Goal: Obtain resource: Download file/media

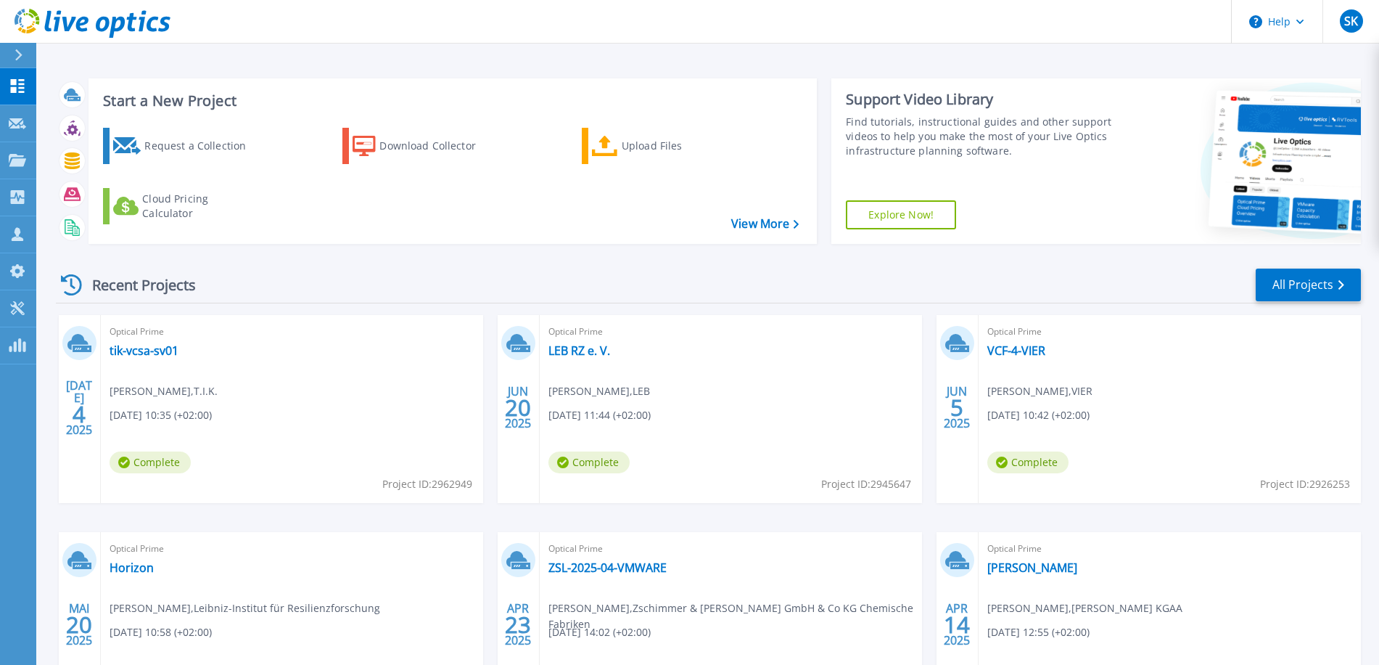
click at [45, 559] on div "JUL 4 2025 Optical Prime tik-vcsa-sv01 Bert Peters , T.I.K. 07.04.2025, 10:35 (…" at bounding box center [702, 532] width 1317 height 434
click at [559, 353] on link "LEB RZ e. V." at bounding box center [580, 350] width 62 height 15
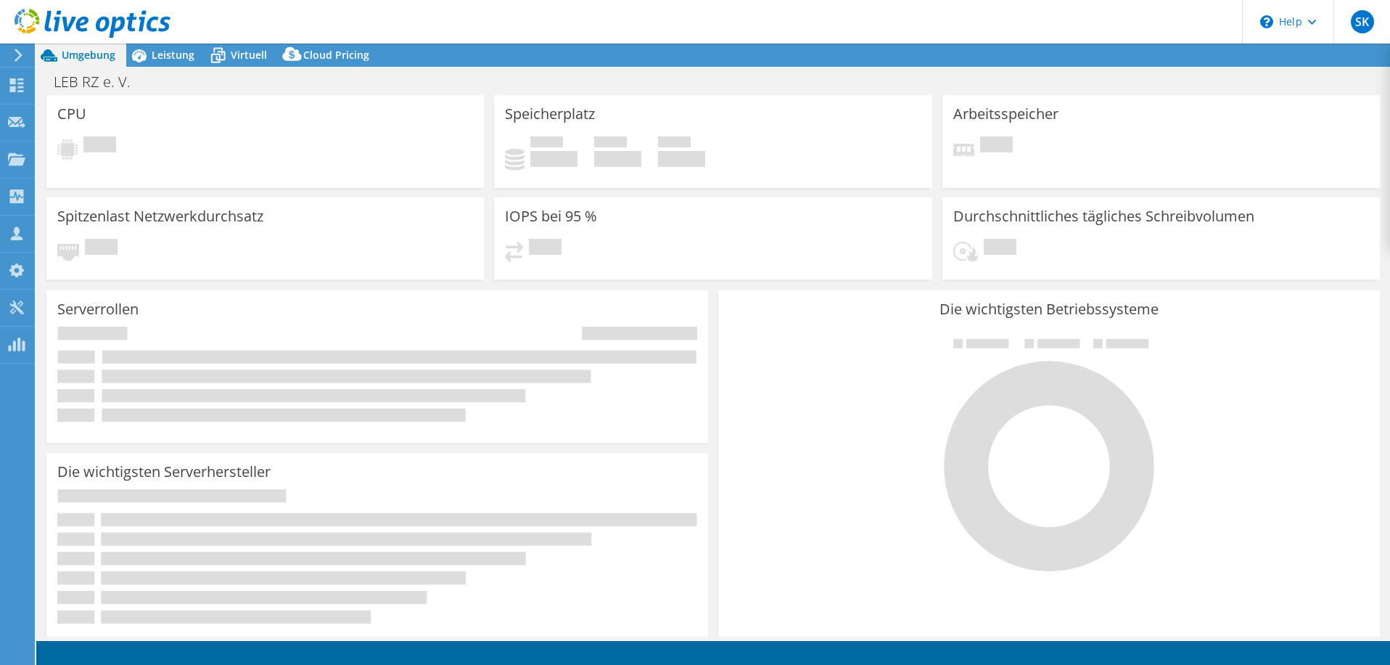
select select "EUFrankfurt"
select select "EUR"
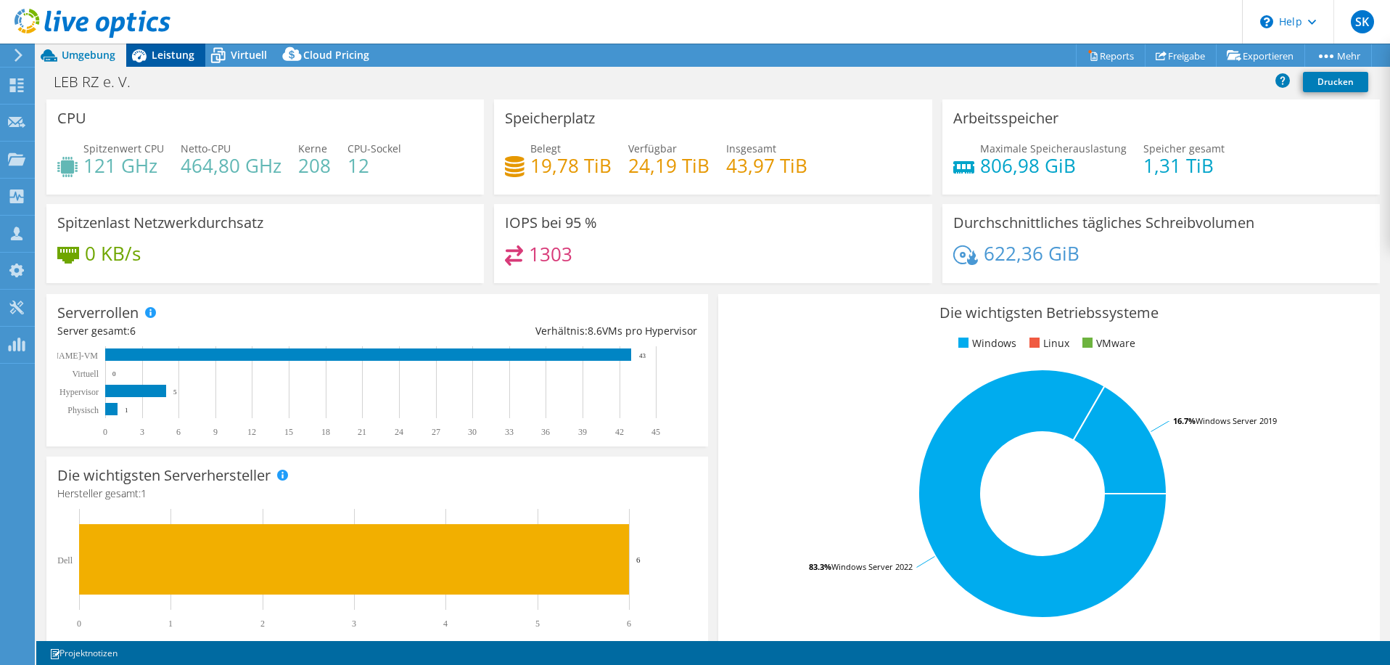
click at [180, 54] on span "Leistung" at bounding box center [173, 55] width 43 height 14
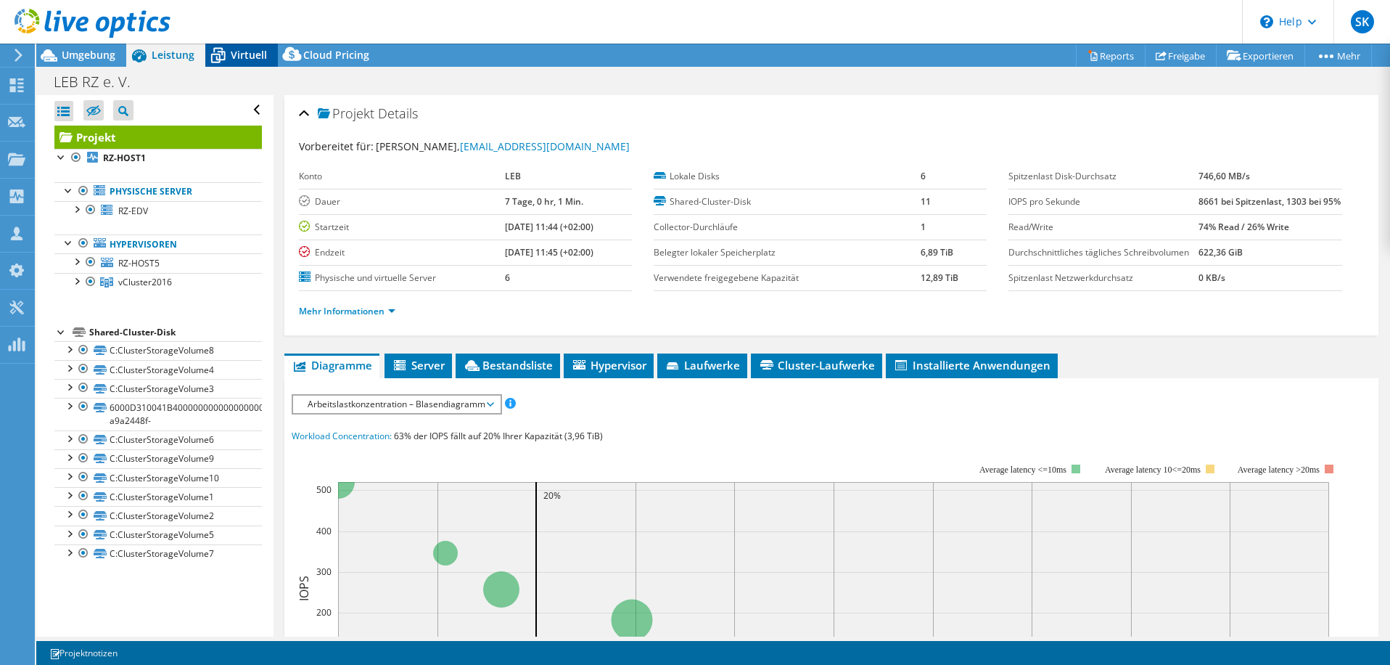
click at [270, 61] on div "Virtuell" at bounding box center [241, 55] width 73 height 23
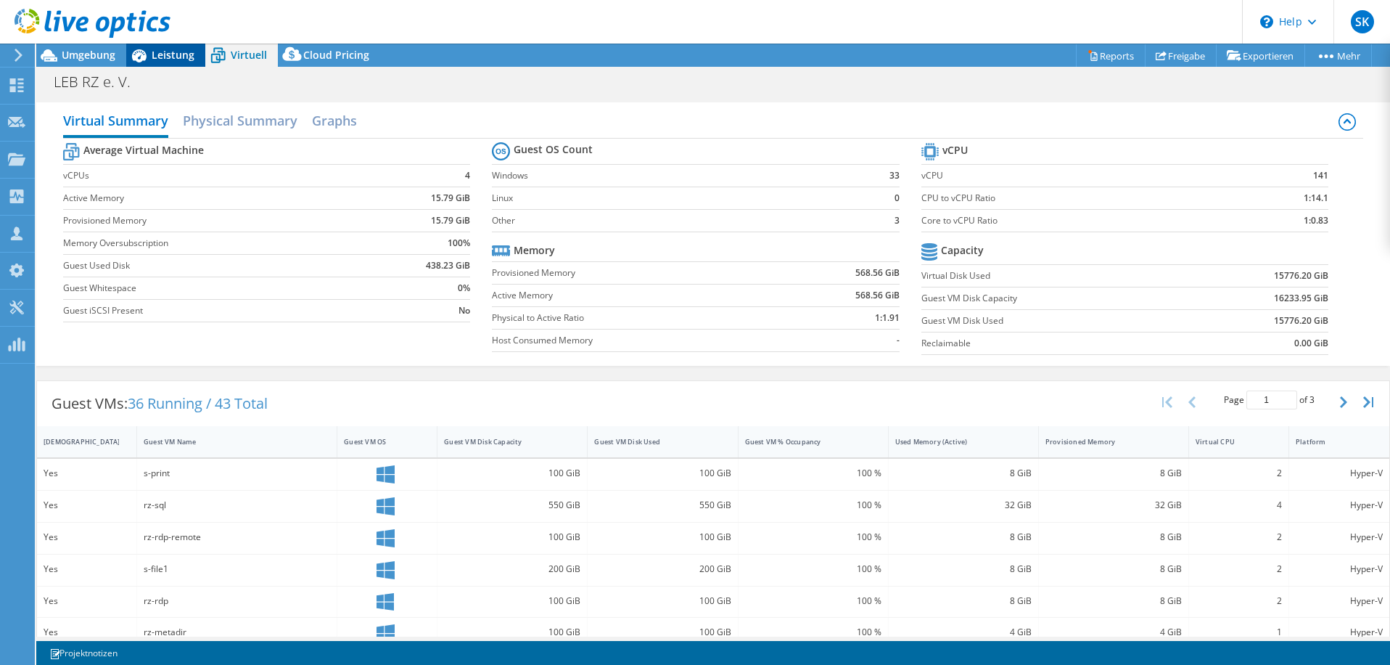
click at [168, 51] on span "Leistung" at bounding box center [173, 55] width 43 height 14
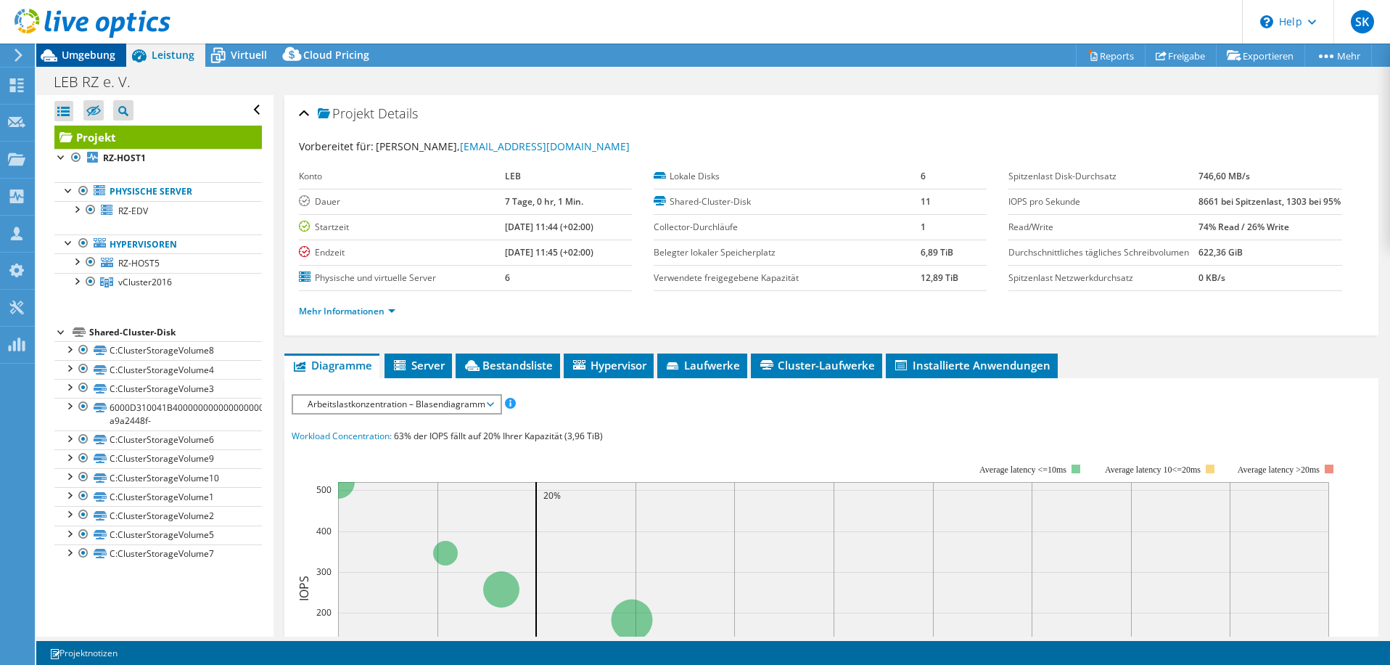
click at [84, 63] on div "Umgebung" at bounding box center [81, 55] width 90 height 23
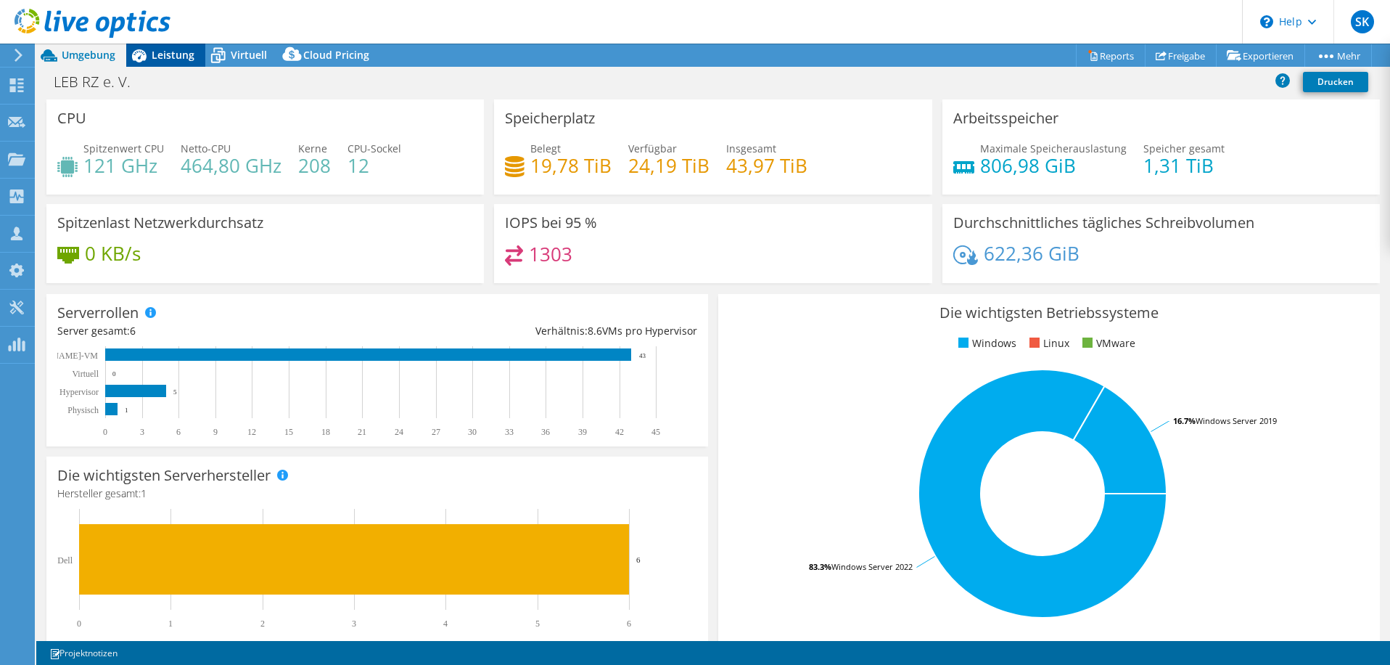
click at [162, 56] on span "Leistung" at bounding box center [173, 55] width 43 height 14
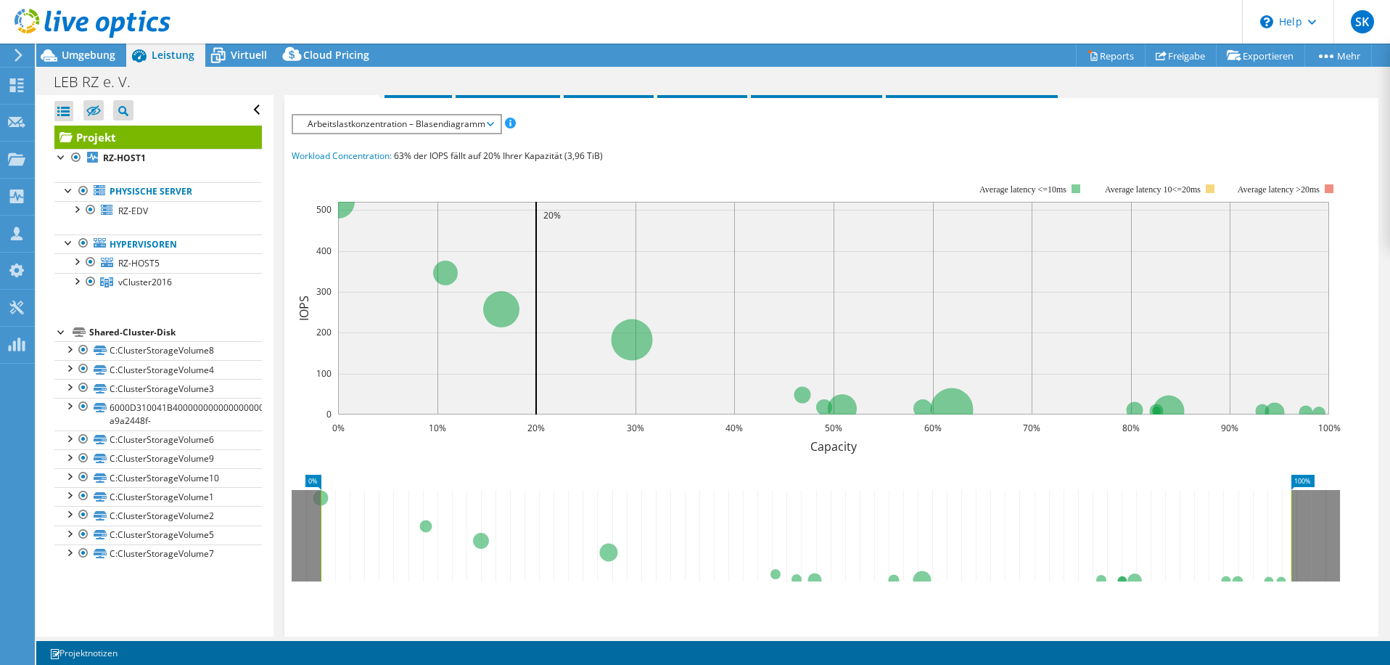
scroll to position [61, 0]
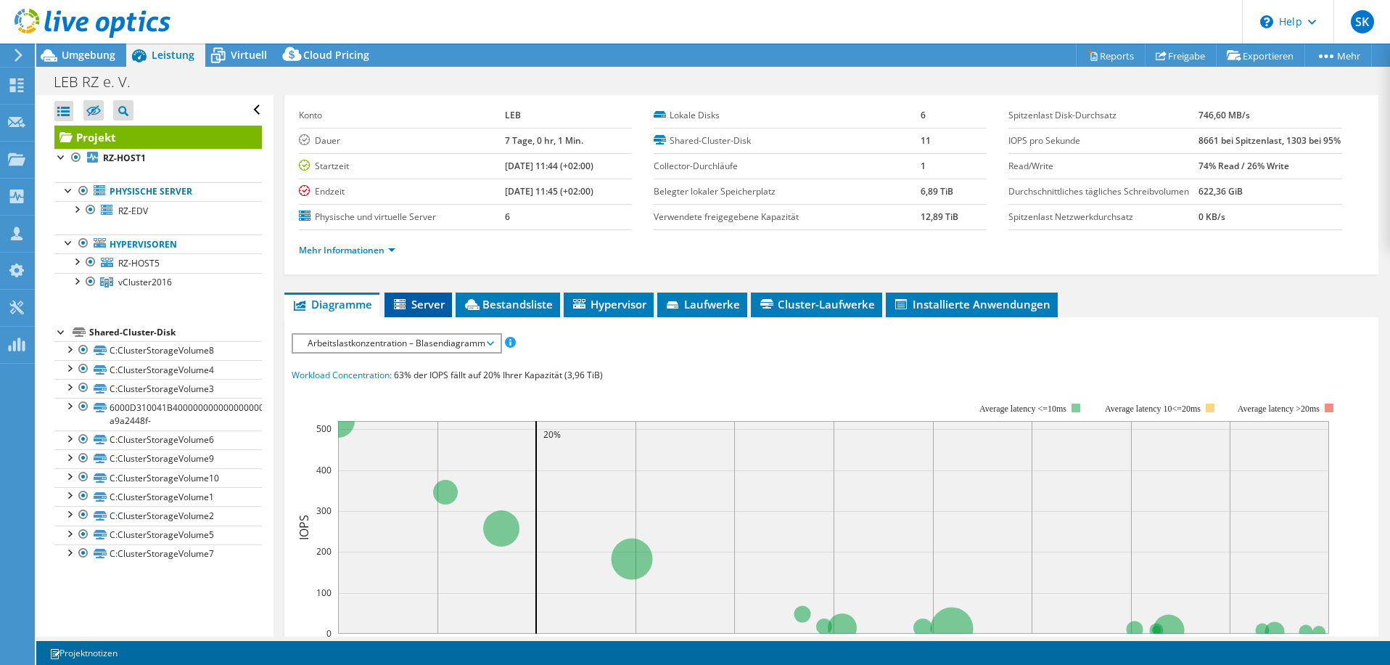
click at [412, 317] on li "Server" at bounding box center [418, 304] width 67 height 25
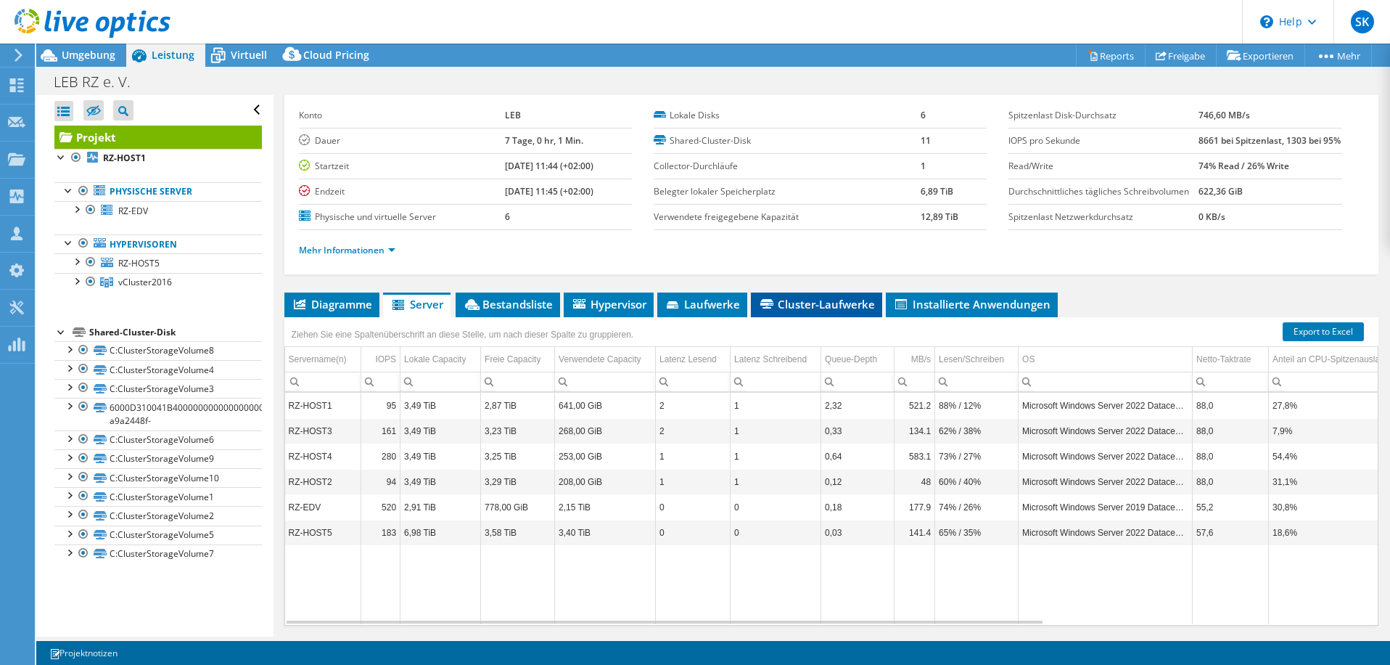
click at [786, 311] on span "Cluster-Laufwerke" at bounding box center [816, 304] width 117 height 15
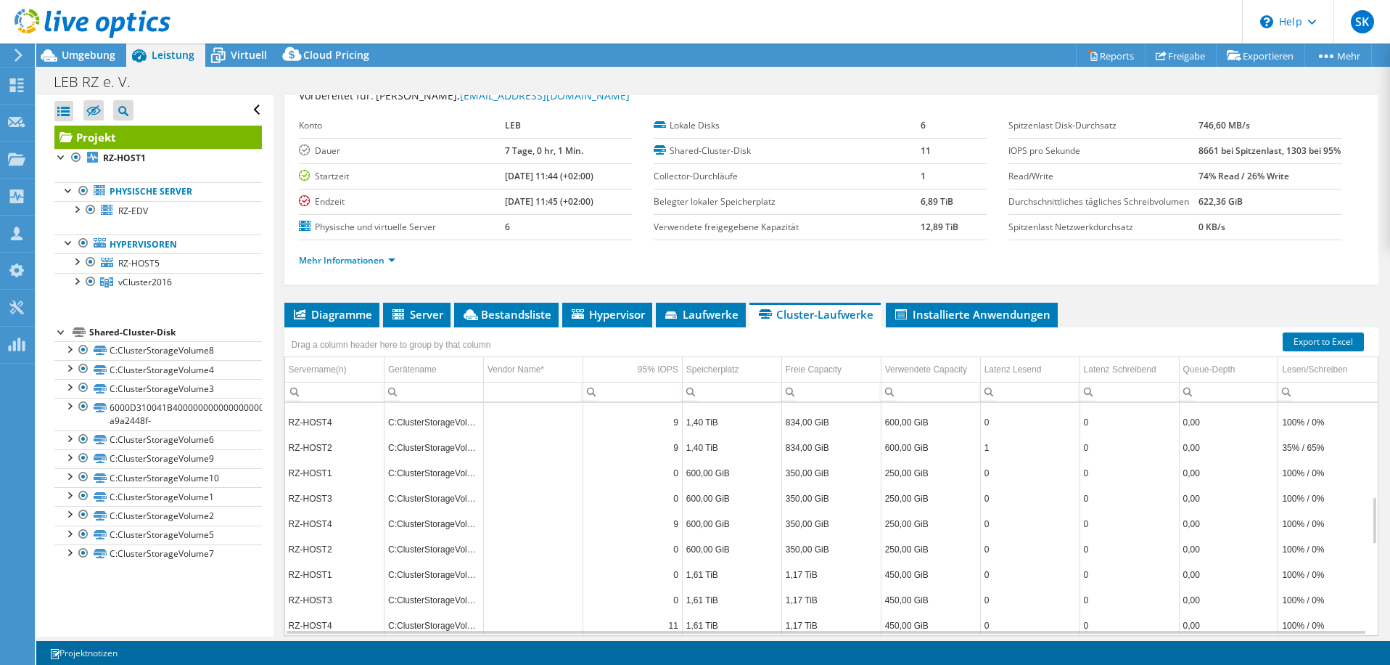
scroll to position [0, 0]
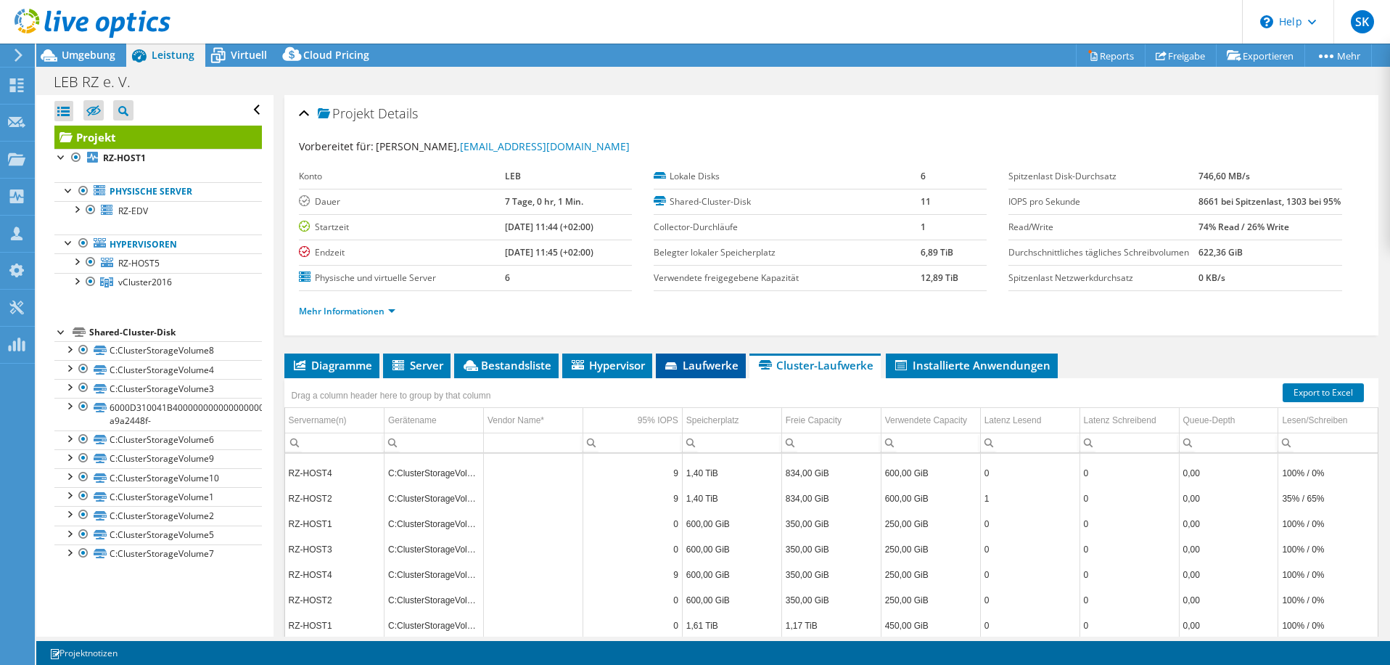
click at [697, 372] on span "Laufwerke" at bounding box center [700, 365] width 75 height 15
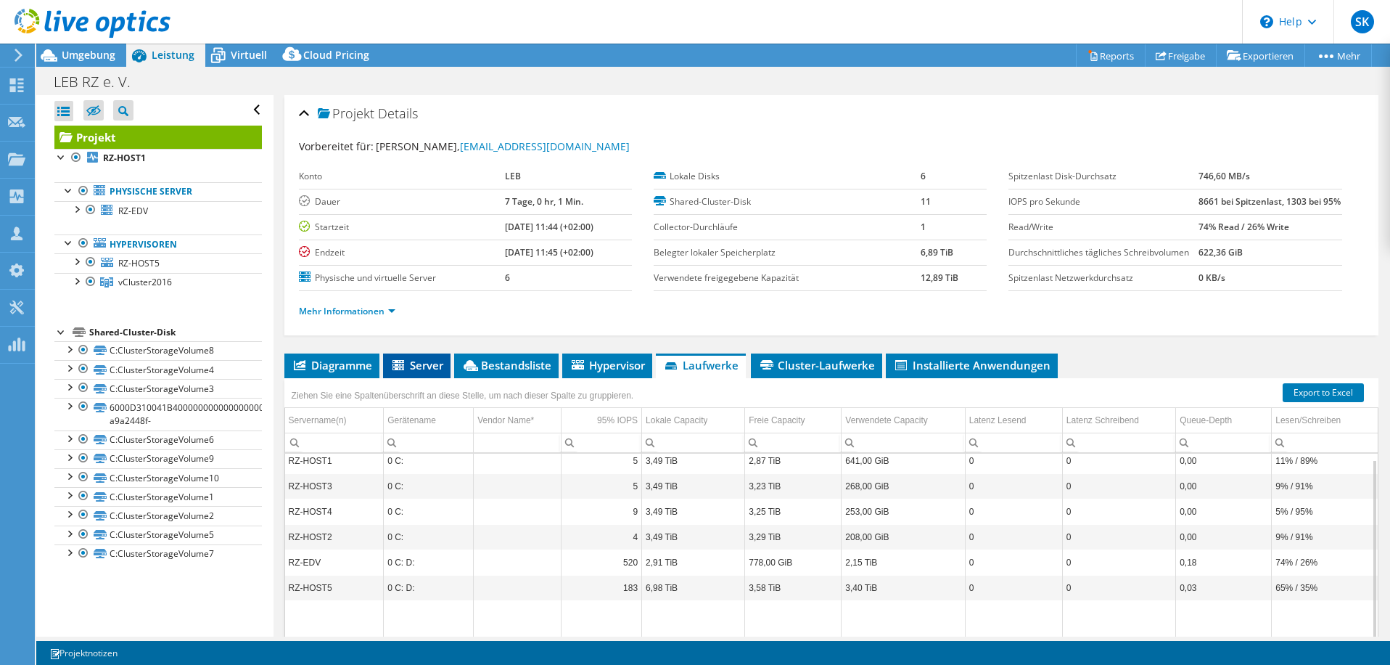
click at [414, 372] on span "Server" at bounding box center [416, 365] width 53 height 15
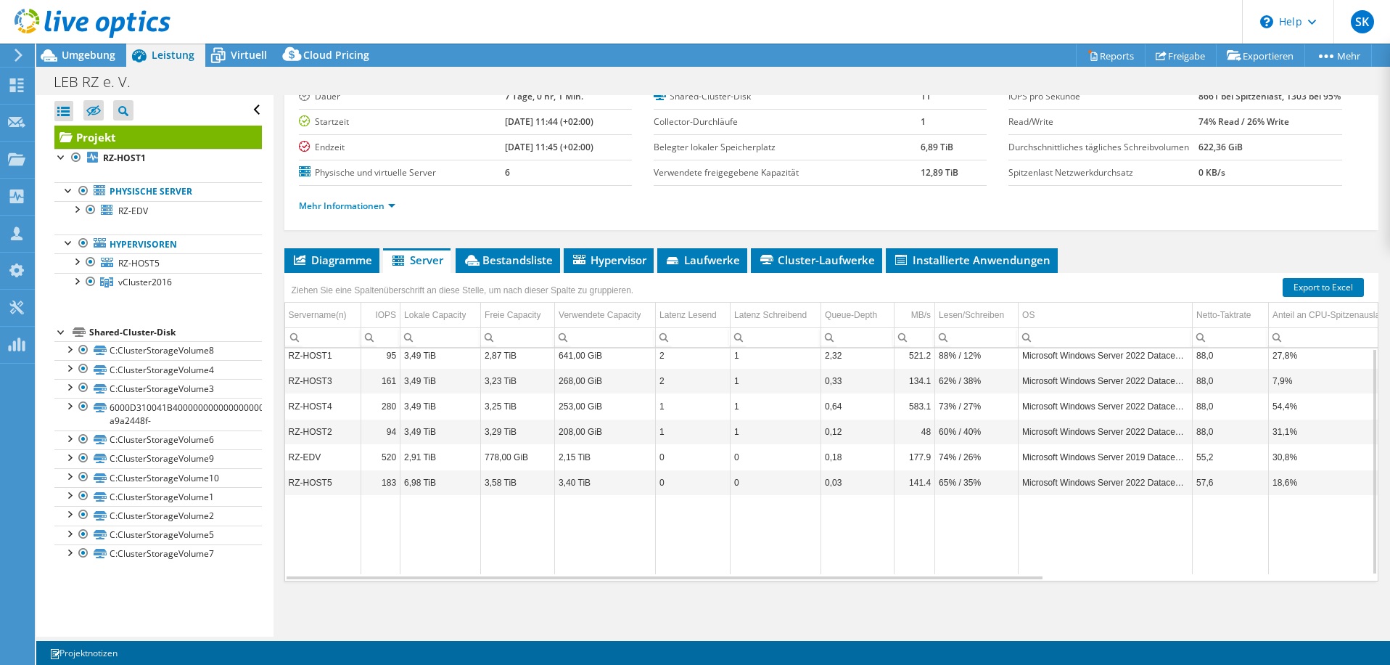
scroll to position [62, 0]
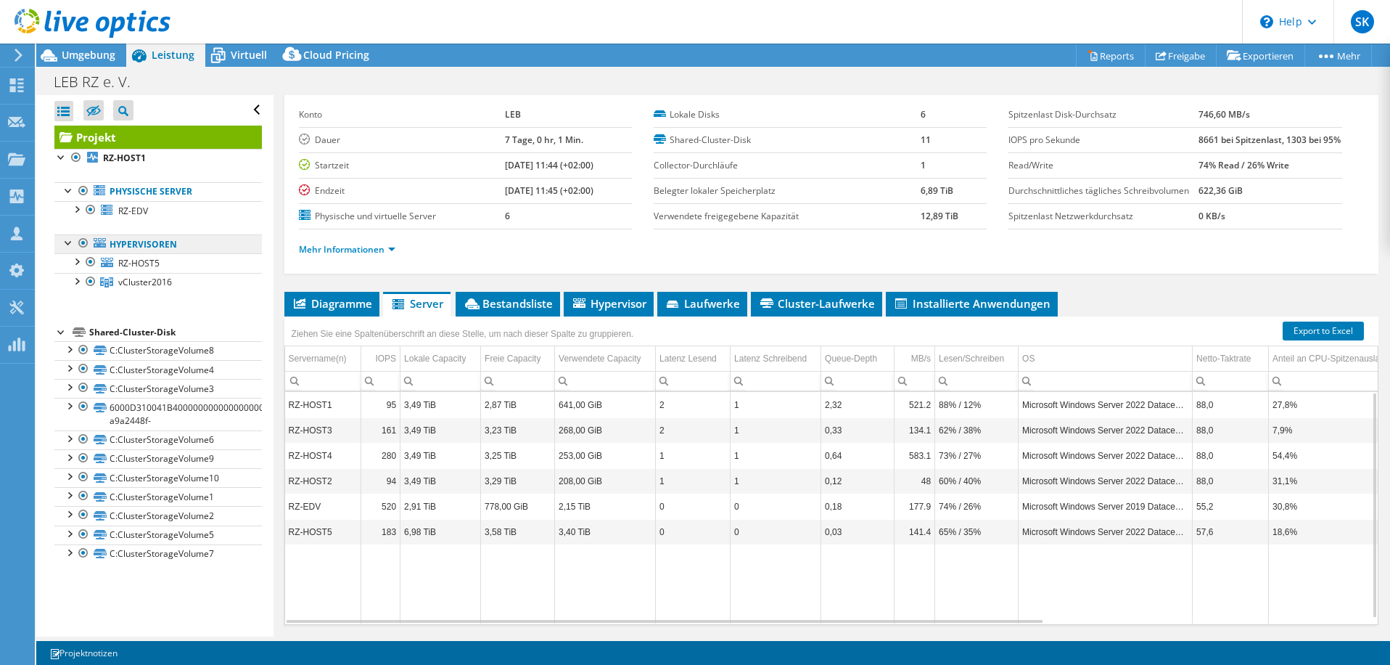
click at [145, 244] on link "Hypervisoren" at bounding box center [158, 243] width 208 height 19
click at [101, 139] on link "Projekt" at bounding box center [158, 137] width 208 height 23
click at [333, 316] on li "Diagramme" at bounding box center [331, 304] width 95 height 25
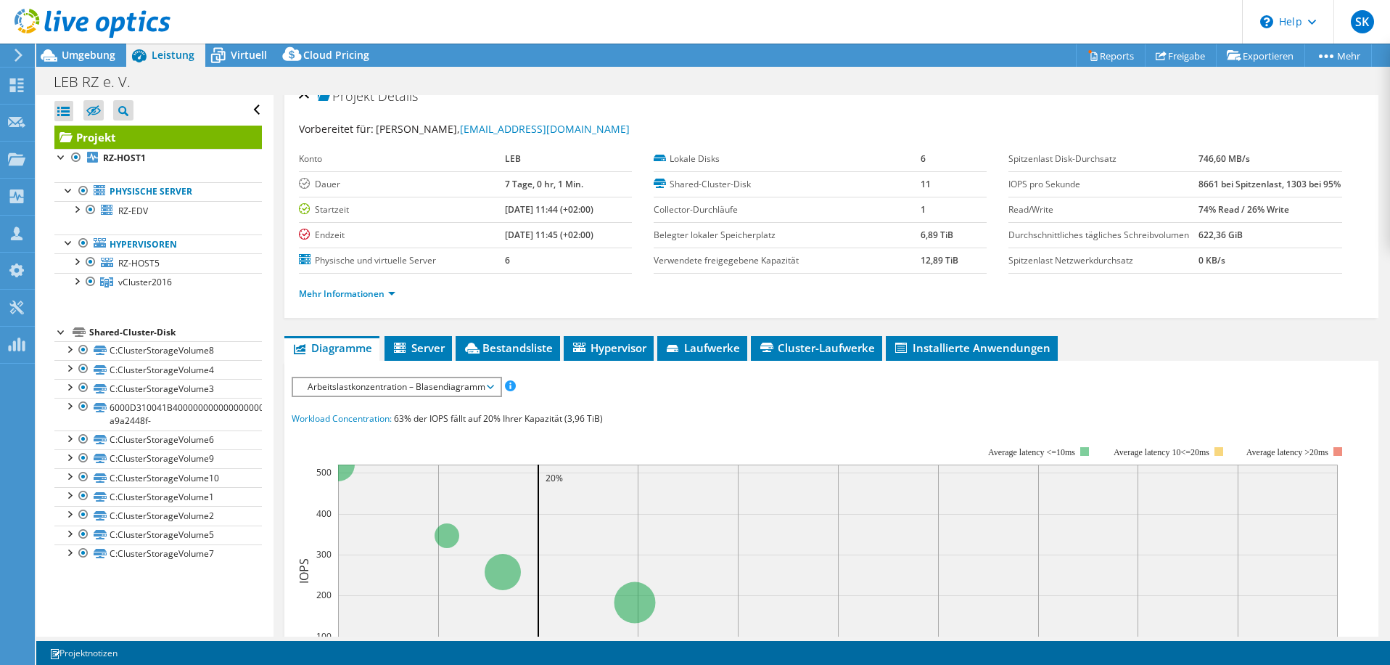
scroll to position [0, 0]
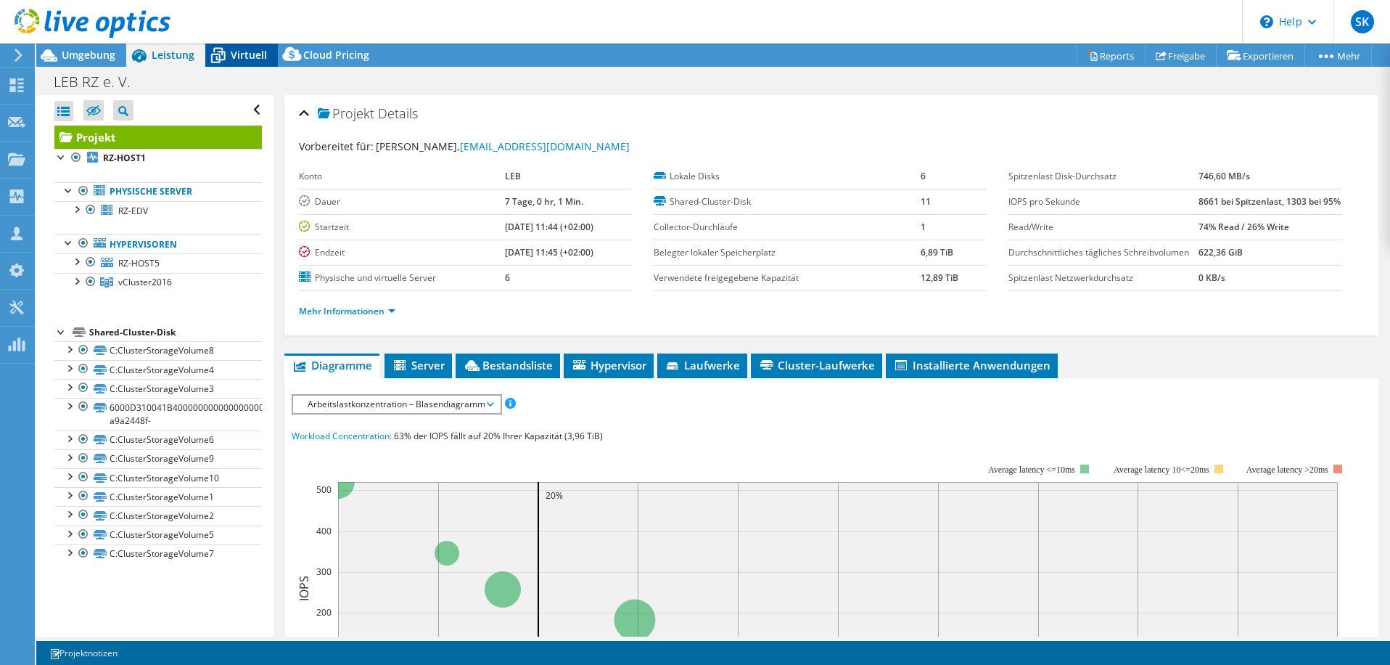
click at [250, 50] on span "Virtuell" at bounding box center [249, 55] width 36 height 14
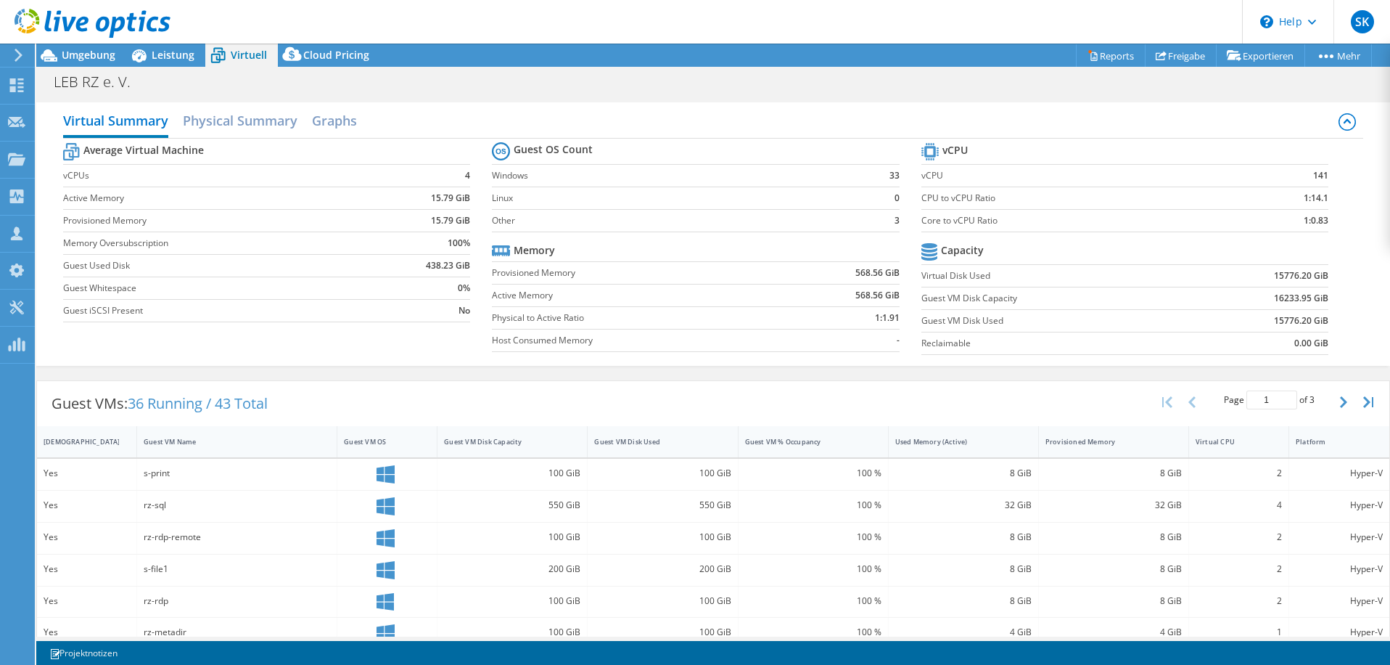
click at [1099, 69] on div "LEB RZ e. V. Drucken" at bounding box center [713, 81] width 1354 height 27
click at [1097, 65] on link "Reports" at bounding box center [1111, 55] width 70 height 22
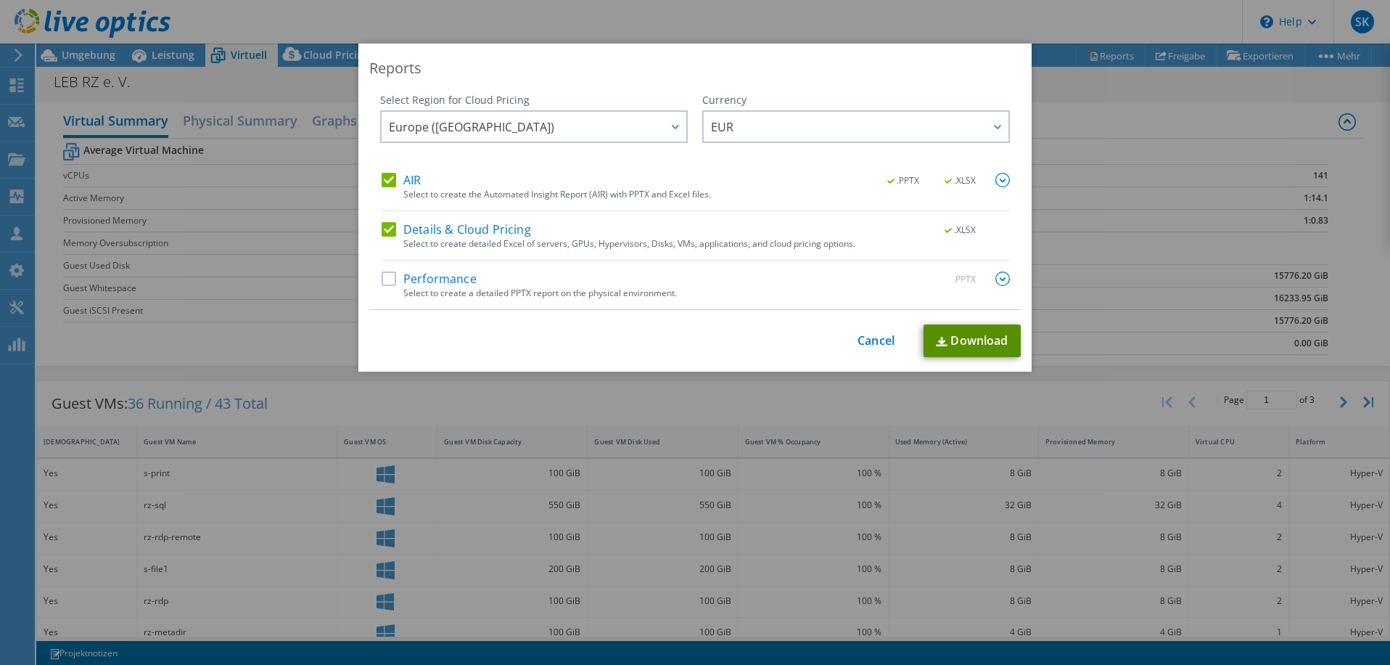
click at [966, 345] on link "Download" at bounding box center [972, 340] width 97 height 33
drag, startPoint x: 1046, startPoint y: 3, endPoint x: 701, endPoint y: 31, distance: 346.6
click at [701, 31] on div "Reports Select Region for Cloud Pricing Asia Pacific ([GEOGRAPHIC_DATA]) [GEOGR…" at bounding box center [695, 332] width 1390 height 665
